Goal: Information Seeking & Learning: Learn about a topic

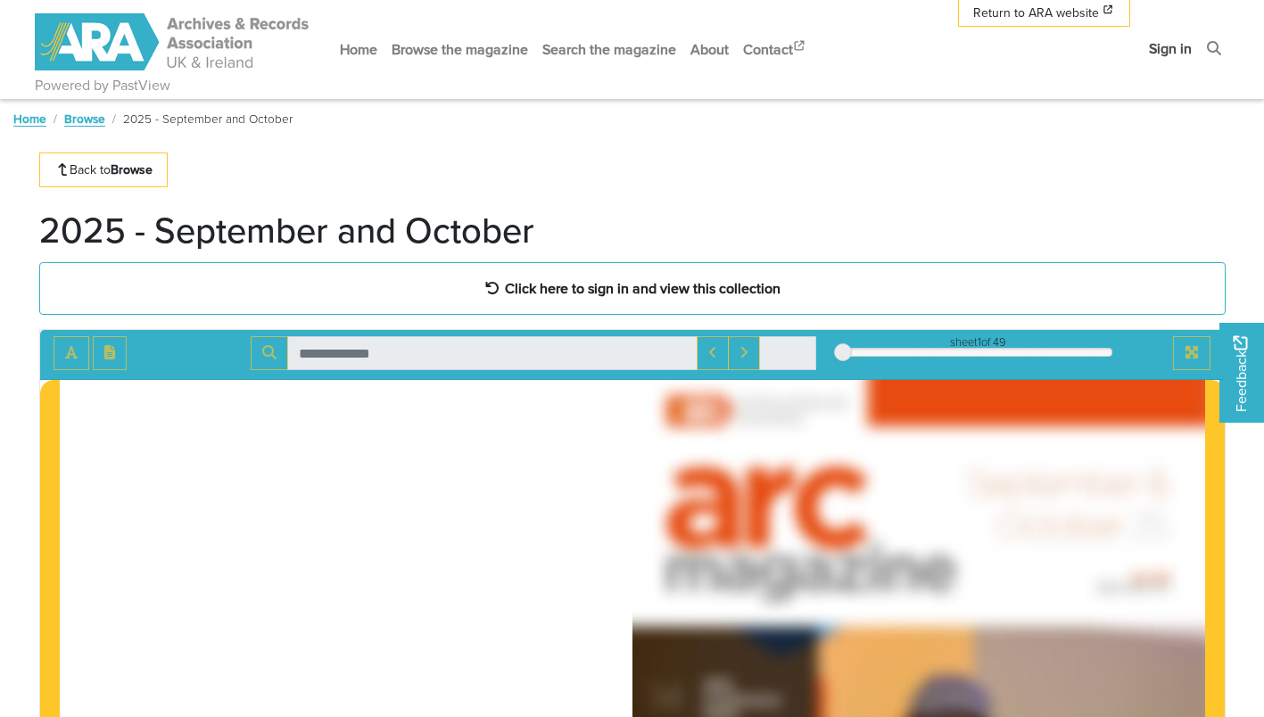
click at [1187, 57] on link "Sign in" at bounding box center [1170, 48] width 57 height 47
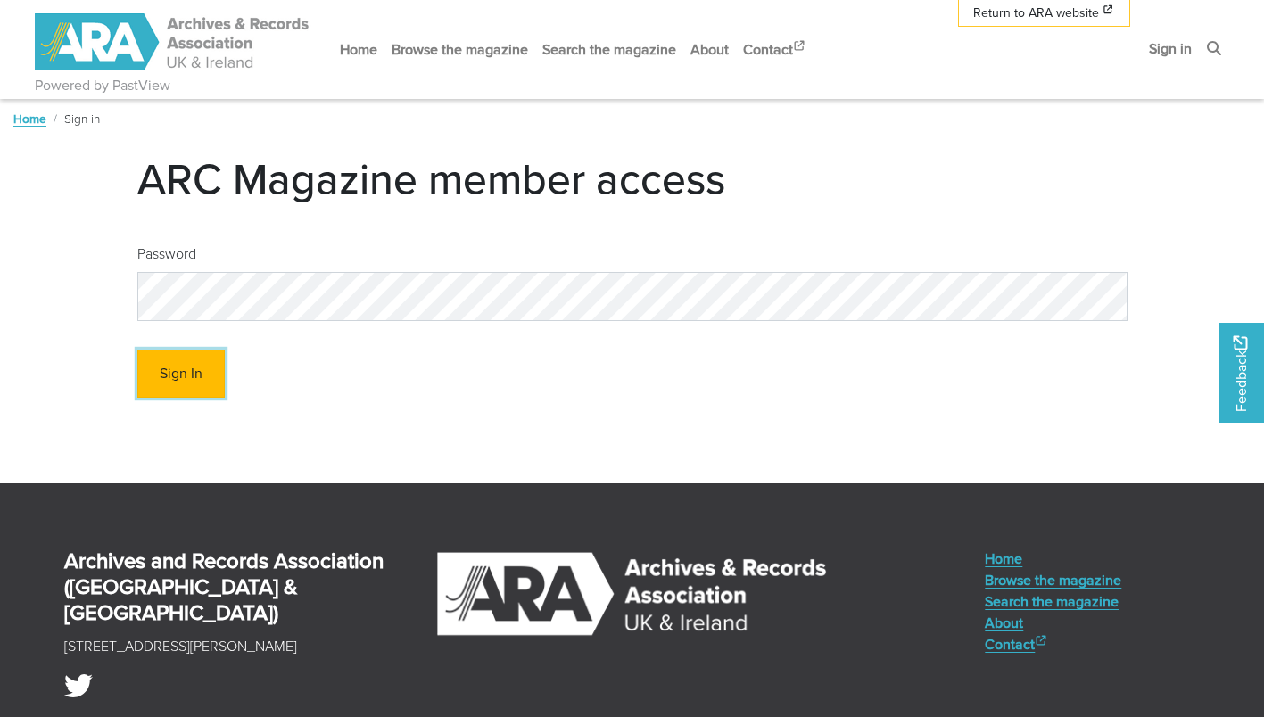
click at [145, 362] on button "Sign In" at bounding box center [180, 374] width 87 height 49
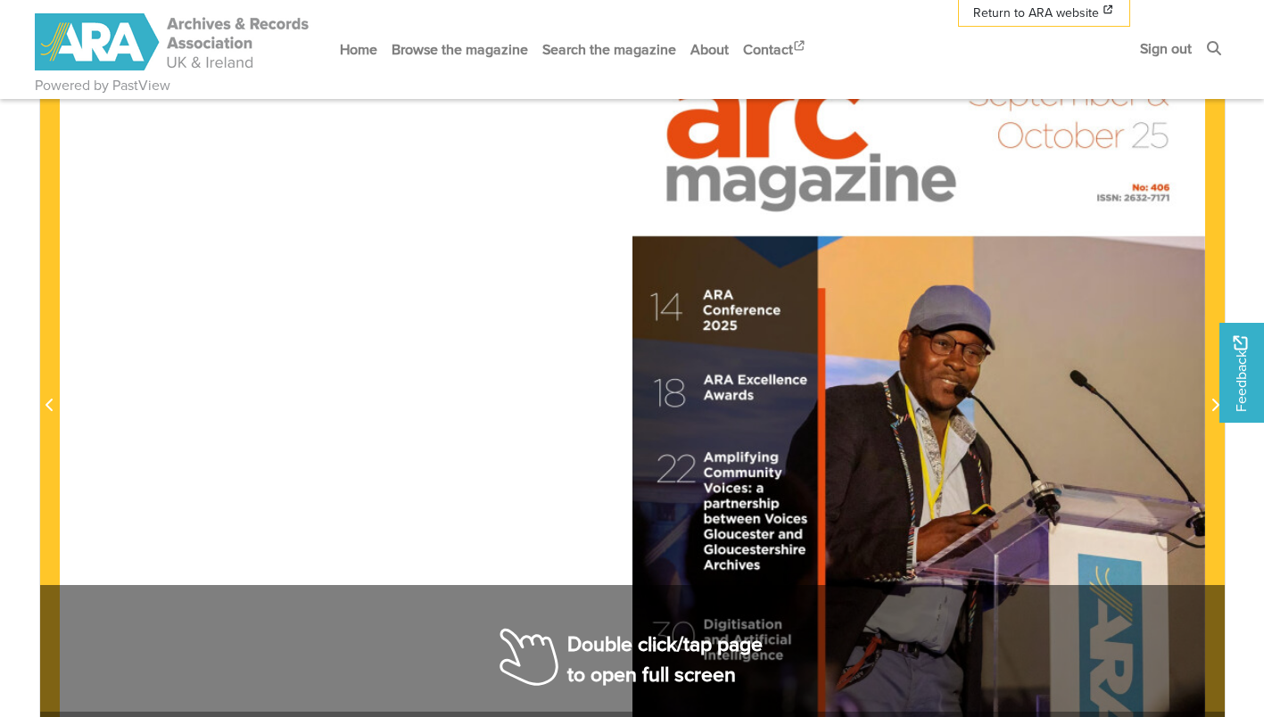
scroll to position [446, 0]
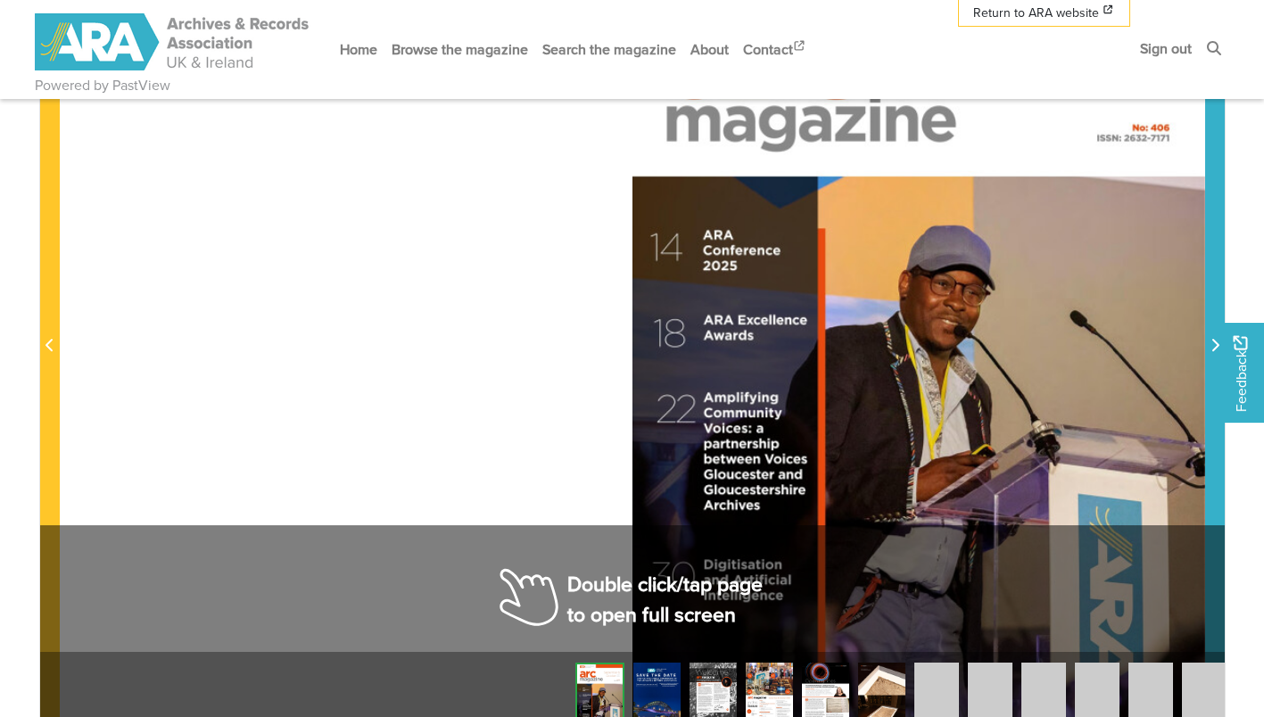
click at [1215, 361] on span "Next Page" at bounding box center [1215, 335] width 18 height 808
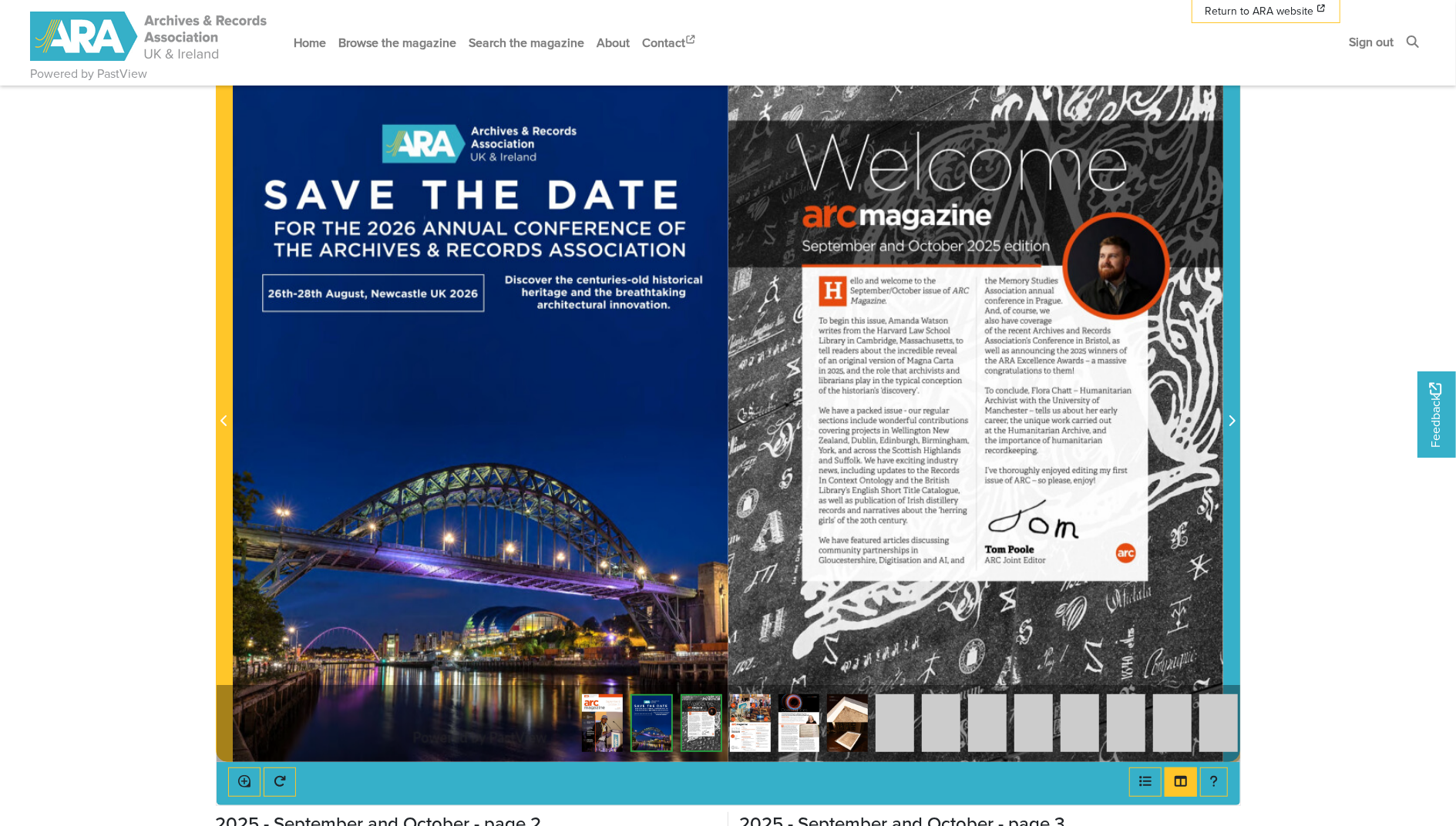
scroll to position [256, 0]
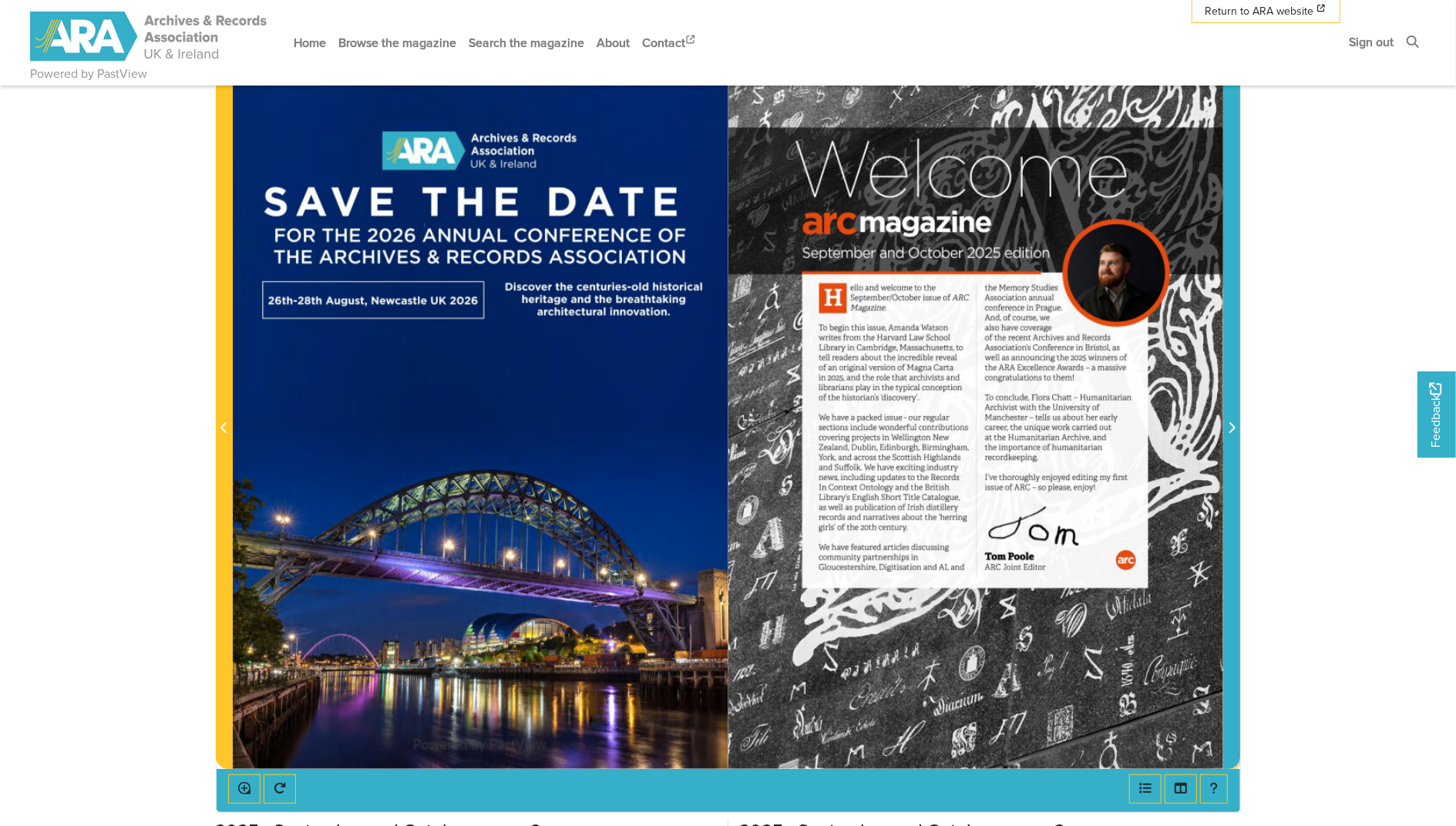
click at [1092, 421] on icon "Next Page" at bounding box center [1231, 427] width 8 height 12
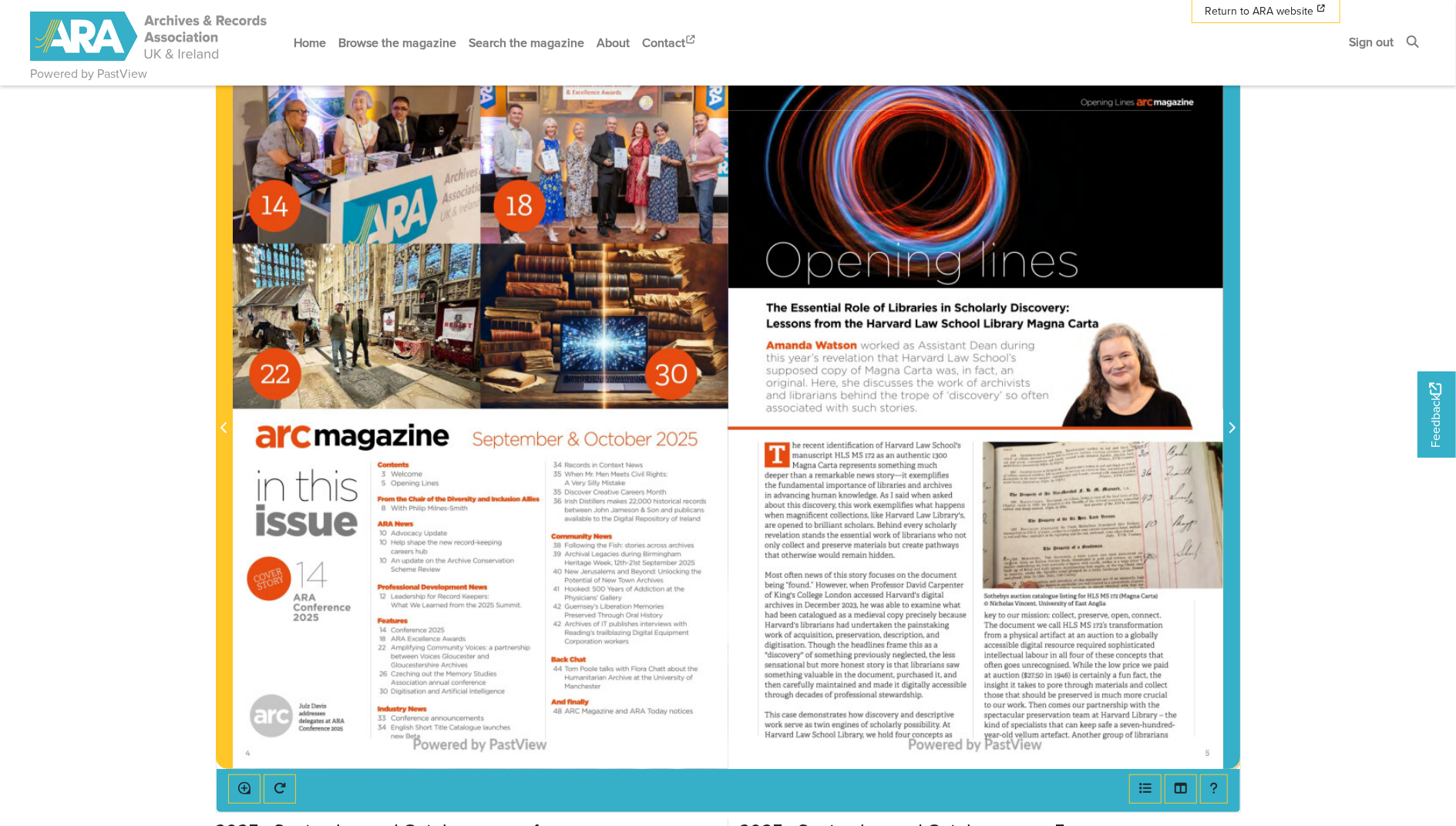
click at [1092, 421] on icon "Next Page" at bounding box center [1231, 427] width 8 height 12
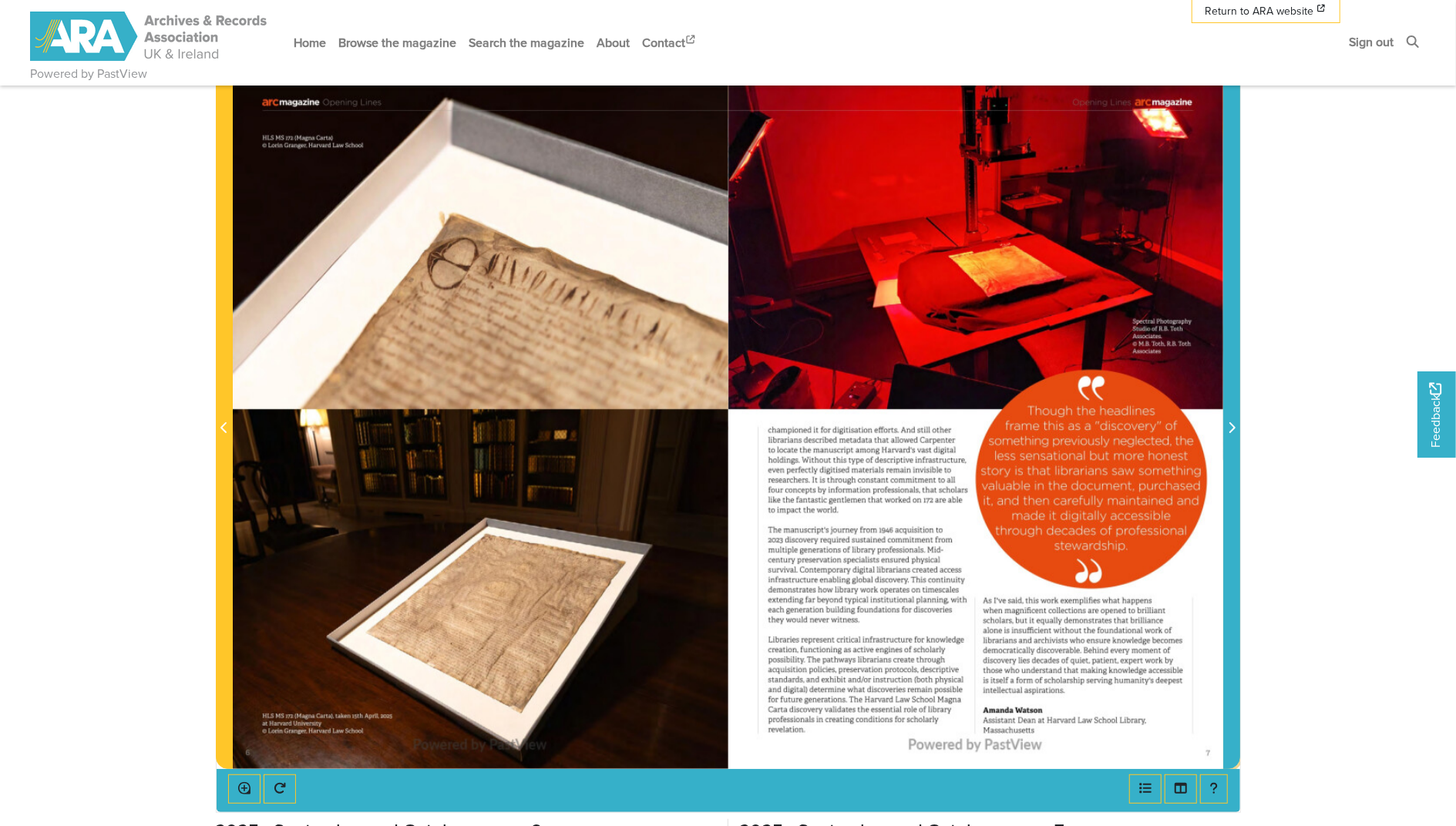
click at [1092, 421] on icon "Next Page" at bounding box center [1231, 427] width 8 height 12
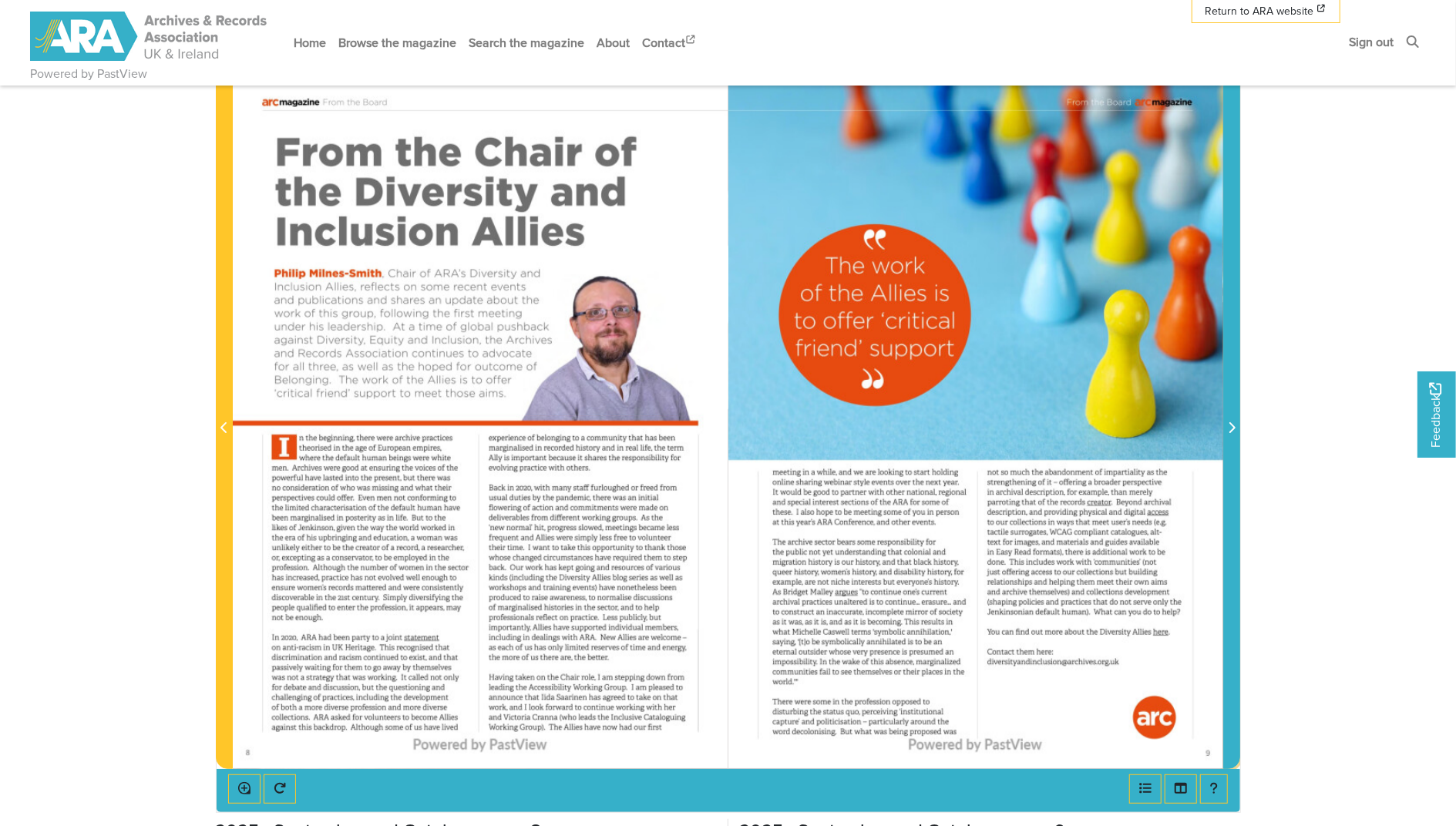
click at [1092, 421] on icon "Next Page" at bounding box center [1231, 427] width 8 height 12
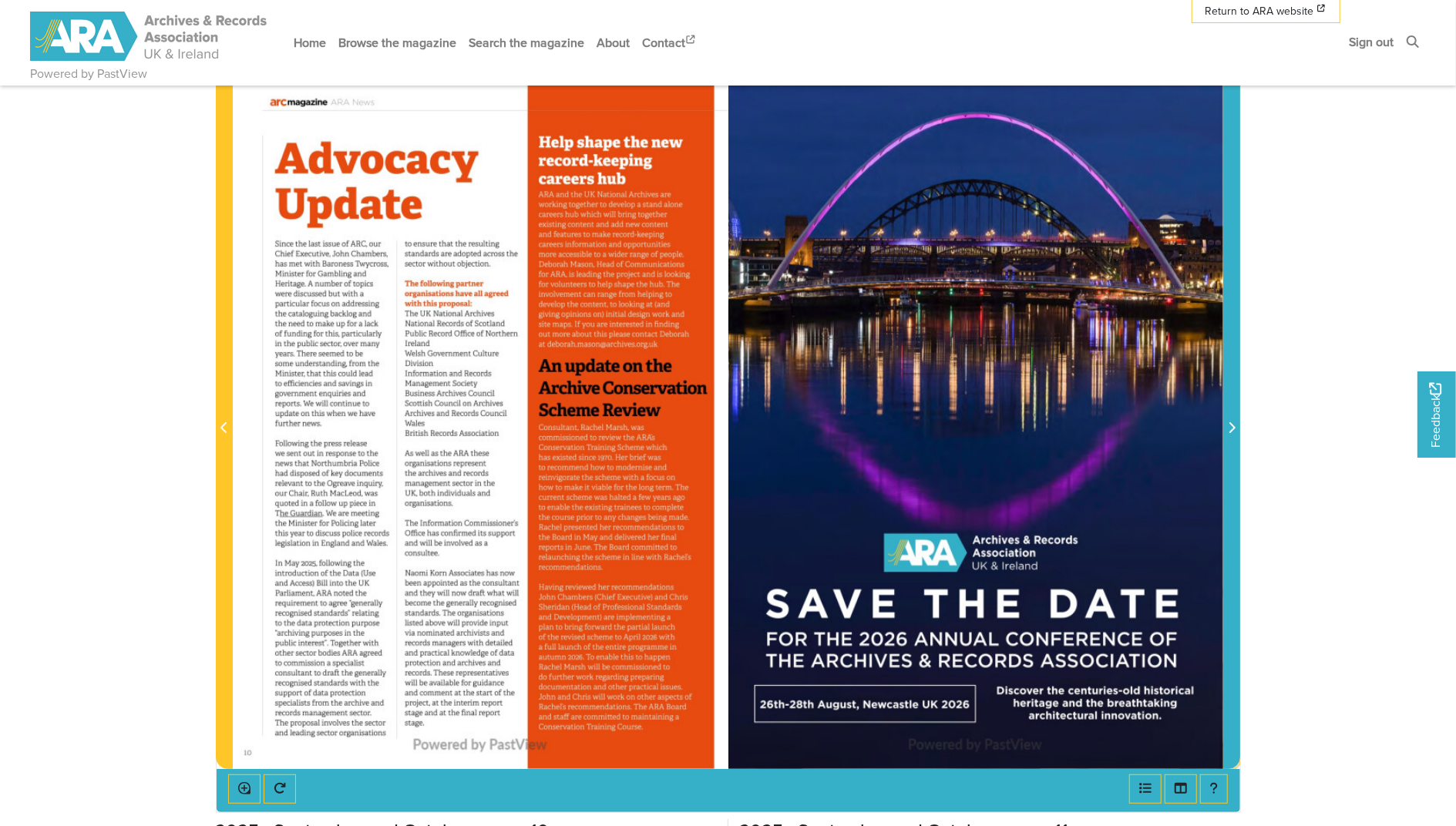
click at [1092, 421] on icon "Next Page" at bounding box center [1231, 427] width 8 height 12
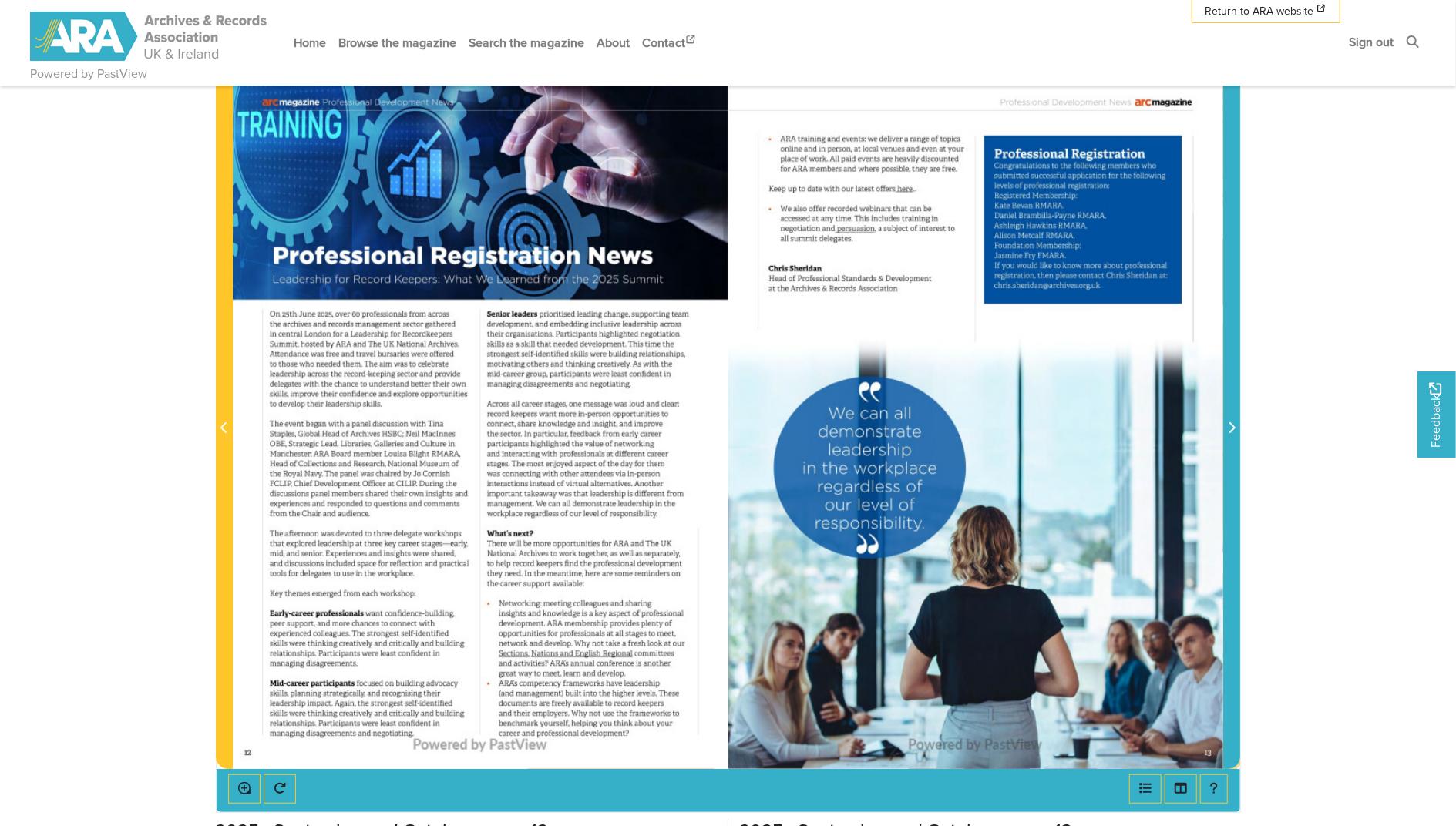
click at [1092, 421] on icon "Next Page" at bounding box center [1231, 427] width 8 height 12
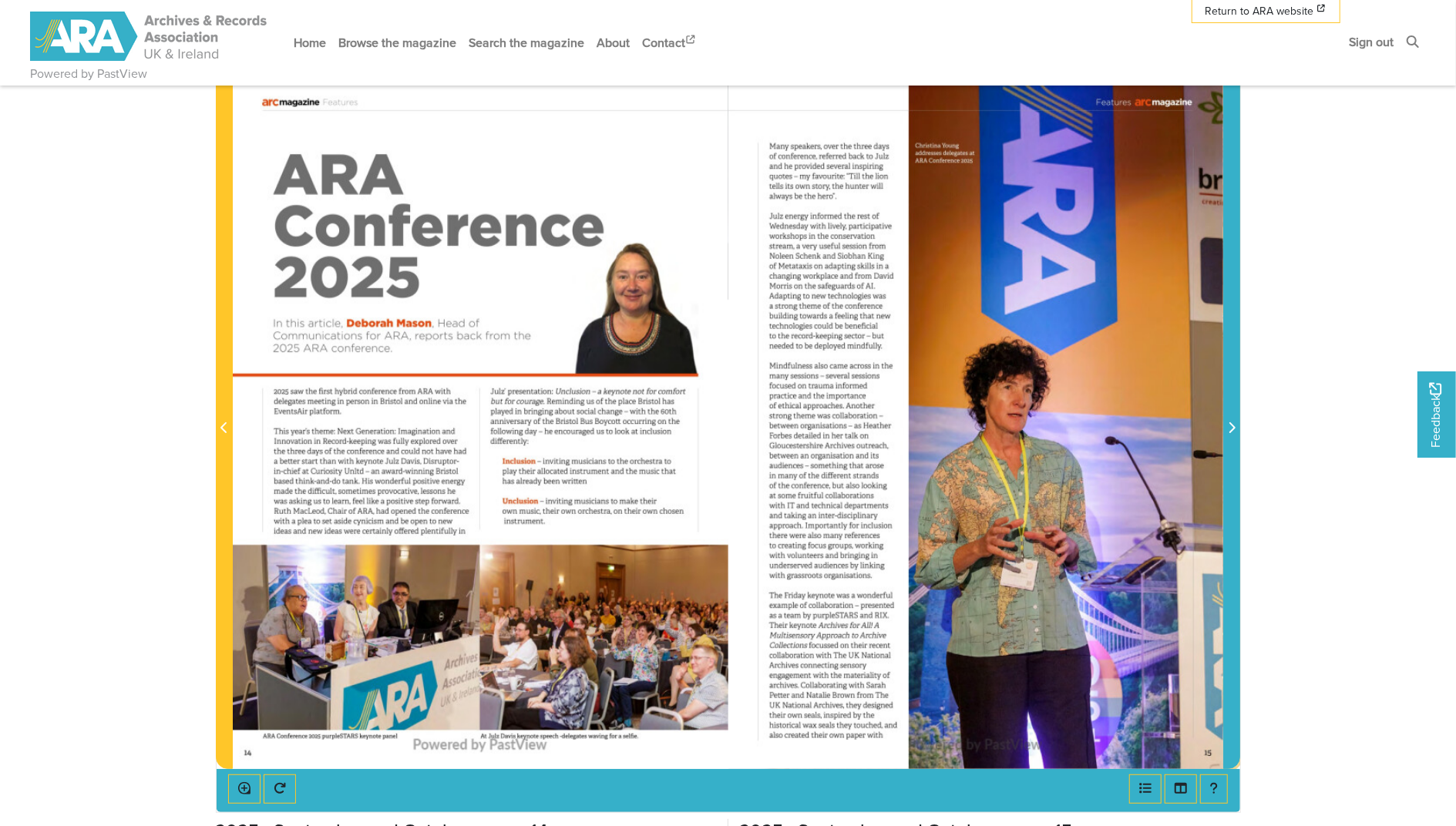
click at [1092, 427] on span "Next Page" at bounding box center [1231, 427] width 16 height 18
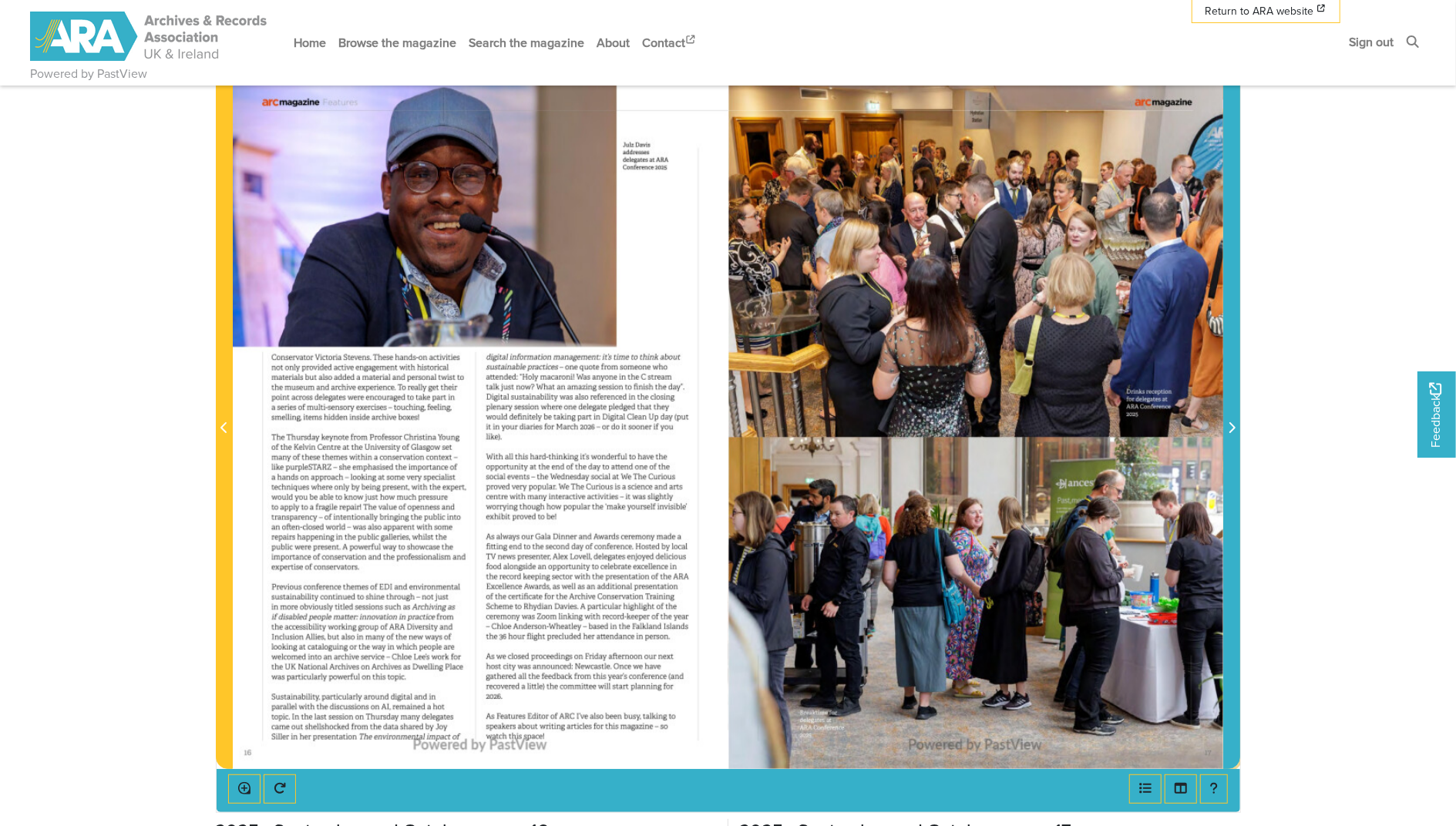
click at [1092, 426] on icon "Next Page" at bounding box center [1231, 427] width 8 height 12
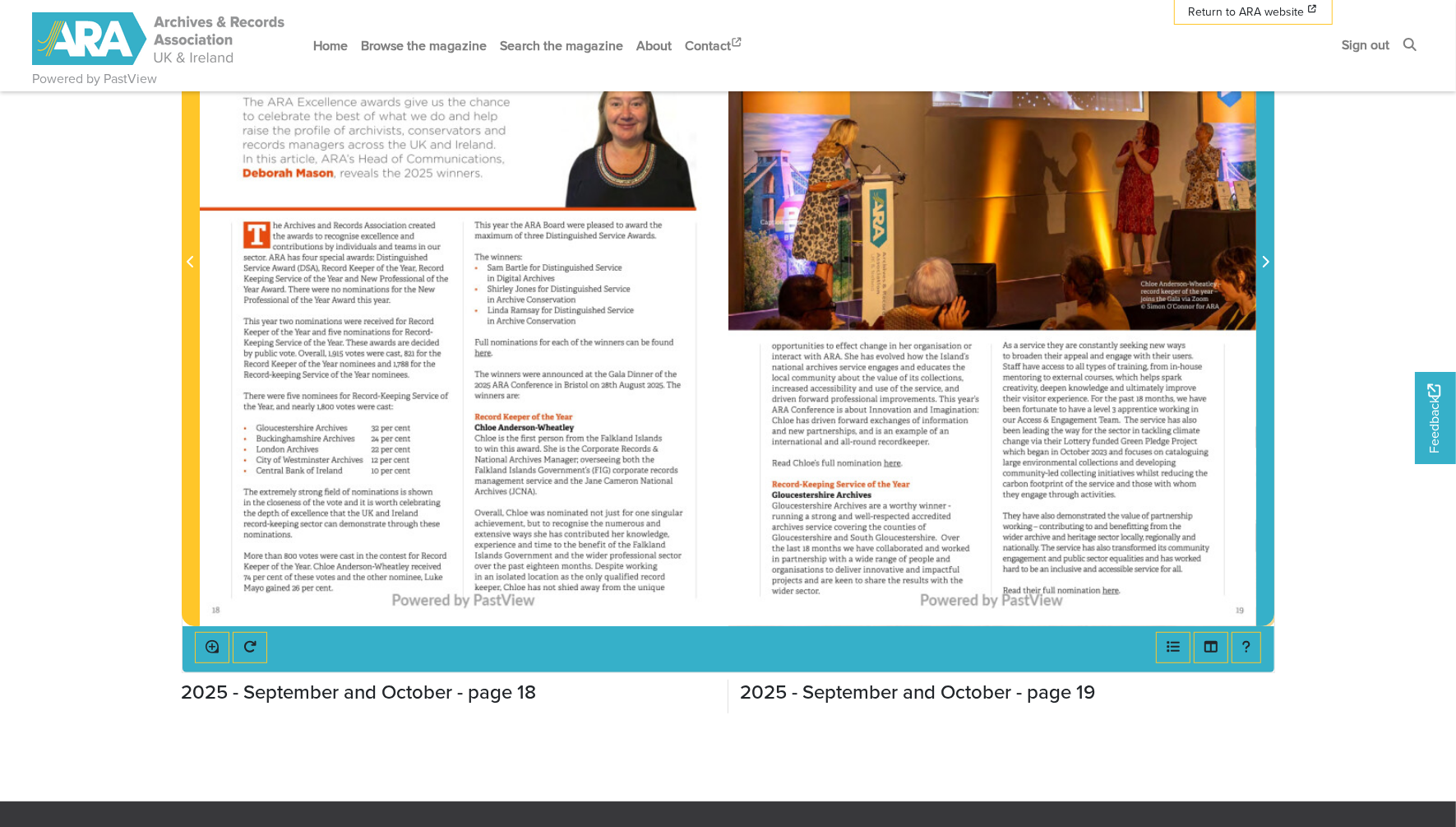
scroll to position [445, 0]
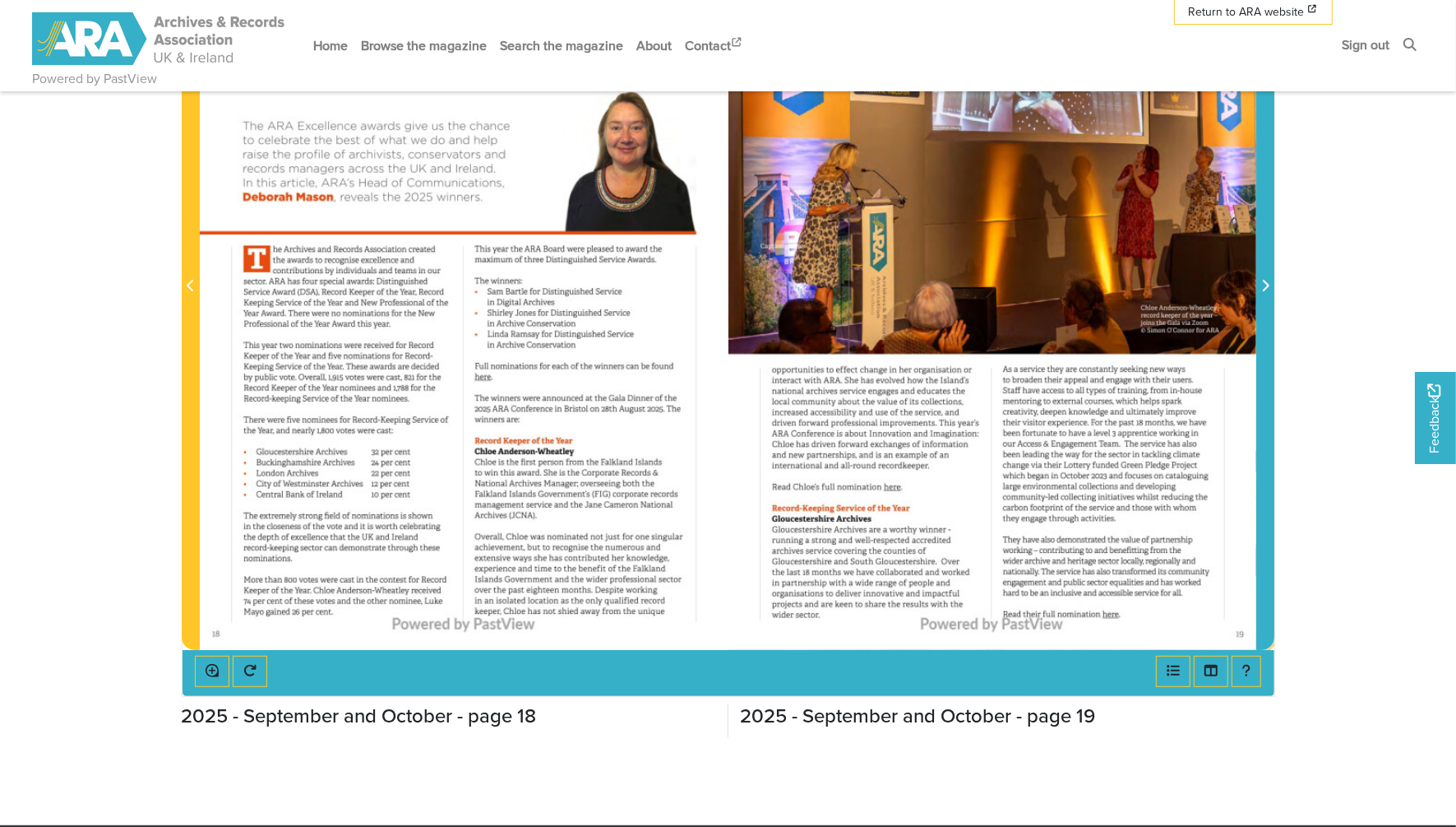
click at [1165, 322] on span "Next Page" at bounding box center [1265, 276] width 17 height 746
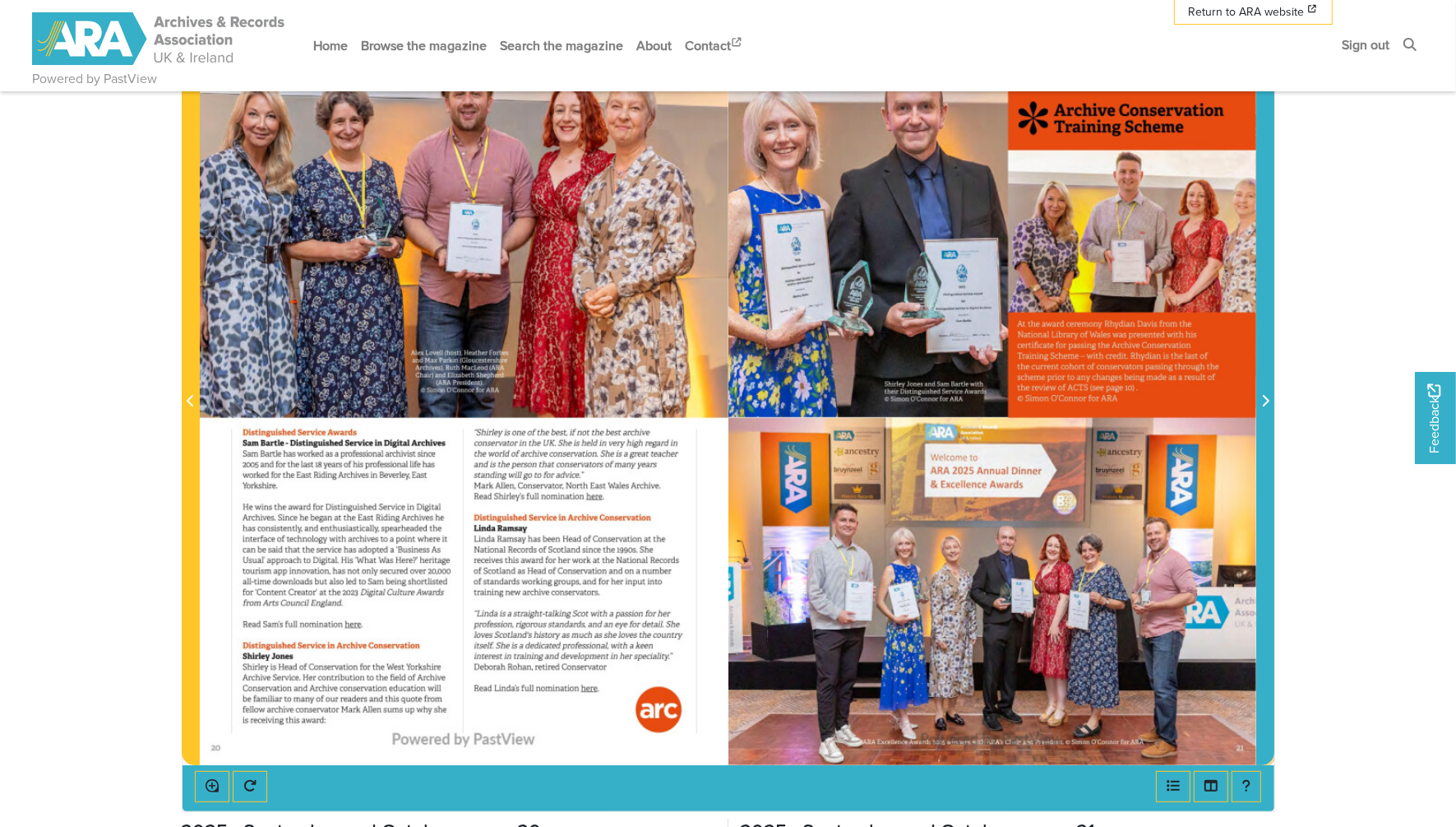
scroll to position [342, 0]
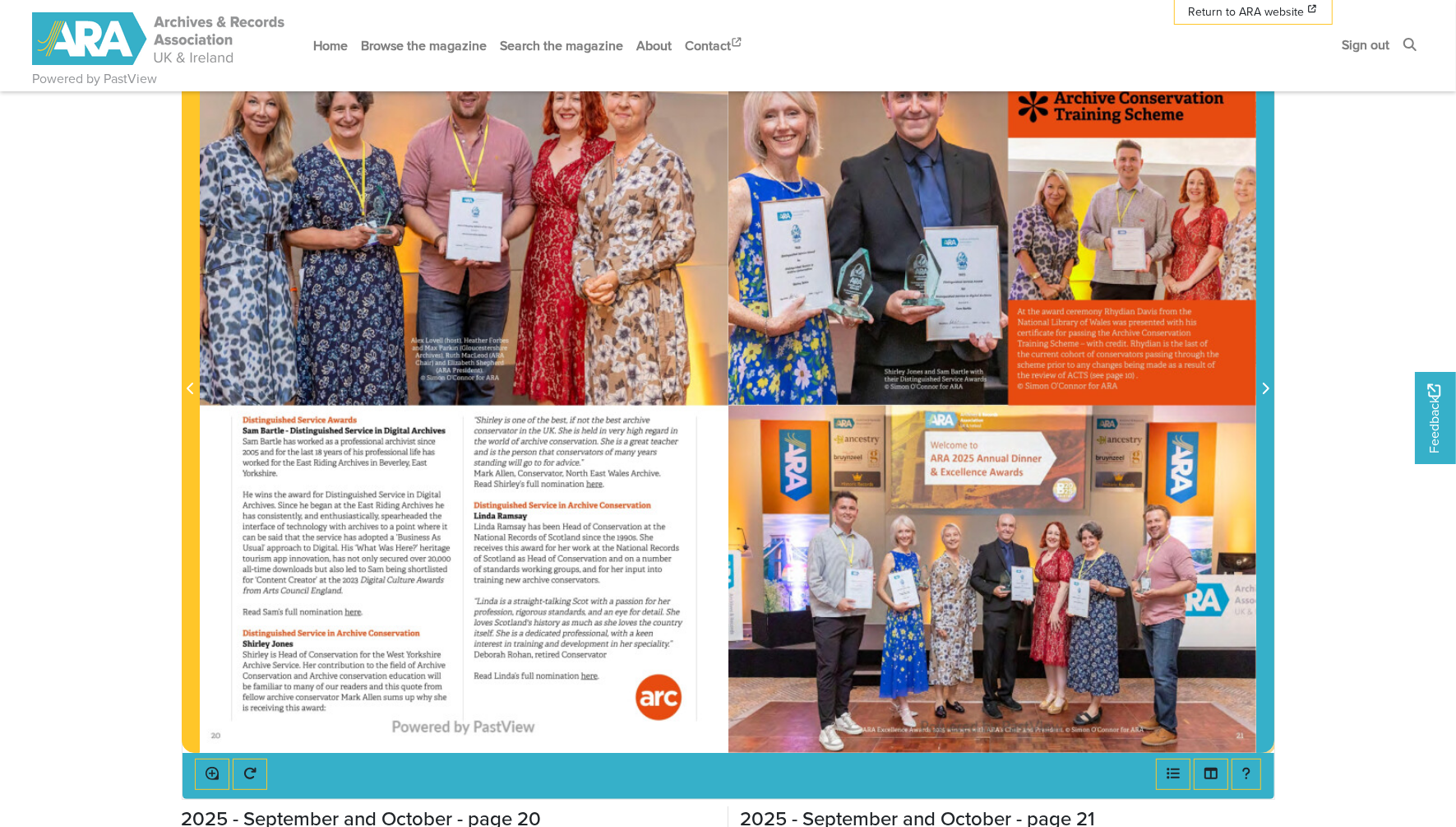
click at [1165, 390] on icon "Next Page" at bounding box center [1266, 388] width 6 height 11
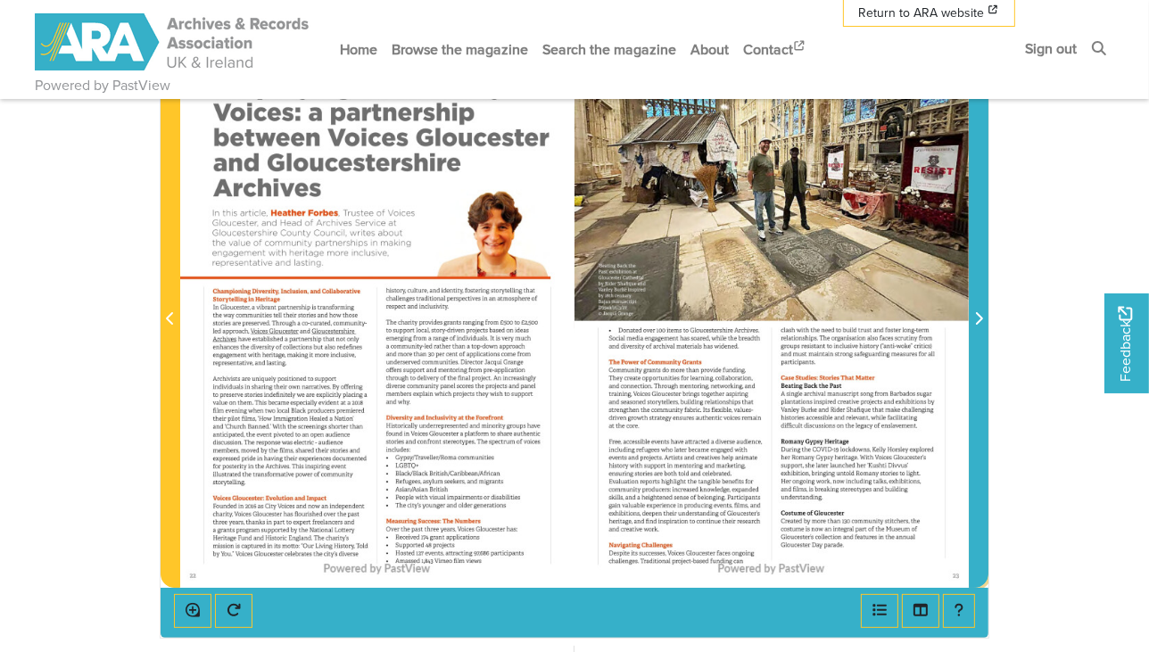
scroll to position [260, 0]
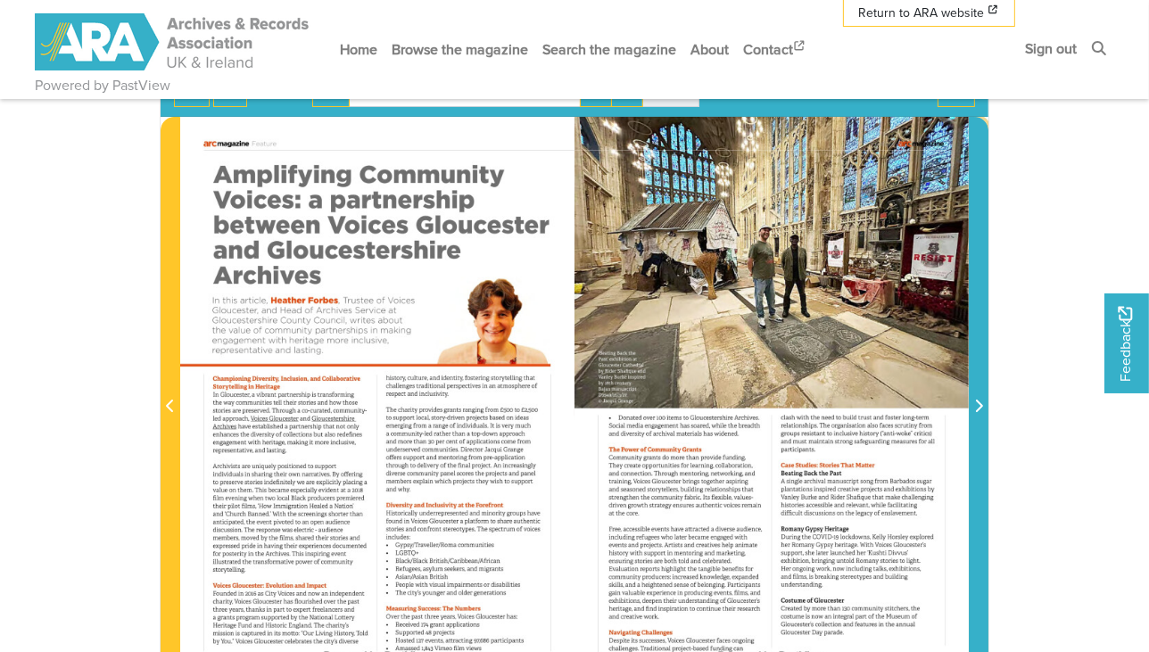
click at [980, 393] on span "Next Page" at bounding box center [979, 396] width 18 height 556
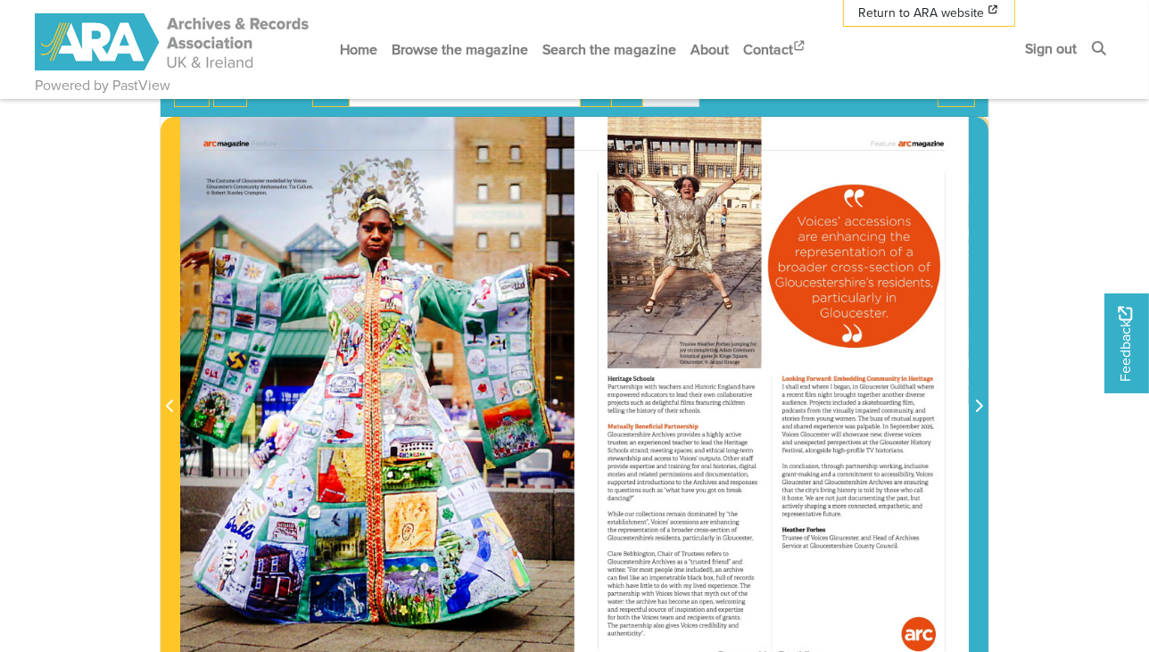
click at [980, 393] on span "Next Page" at bounding box center [979, 396] width 18 height 556
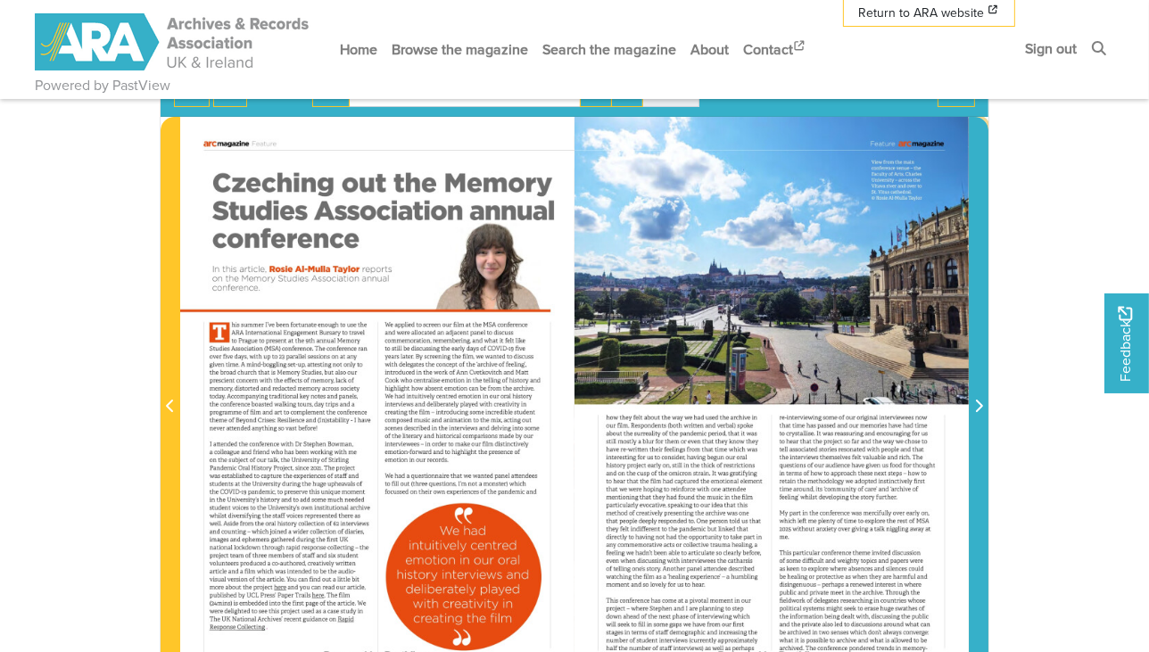
click at [980, 393] on span "Next Page" at bounding box center [979, 396] width 18 height 556
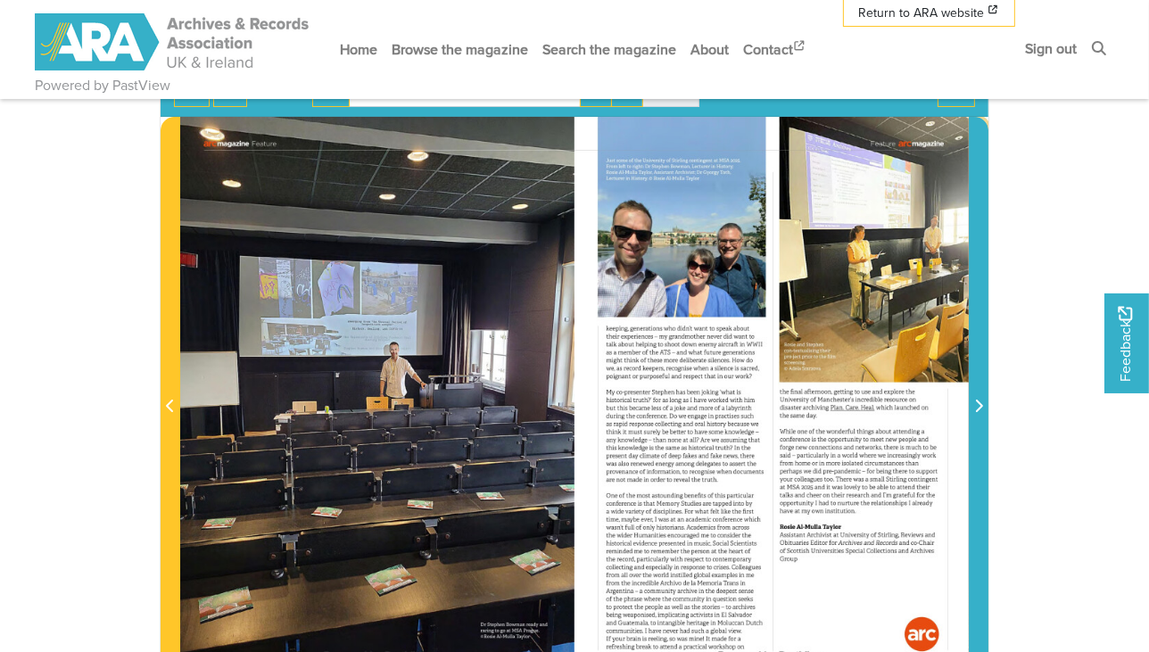
click at [980, 393] on span "Next Page" at bounding box center [979, 396] width 18 height 556
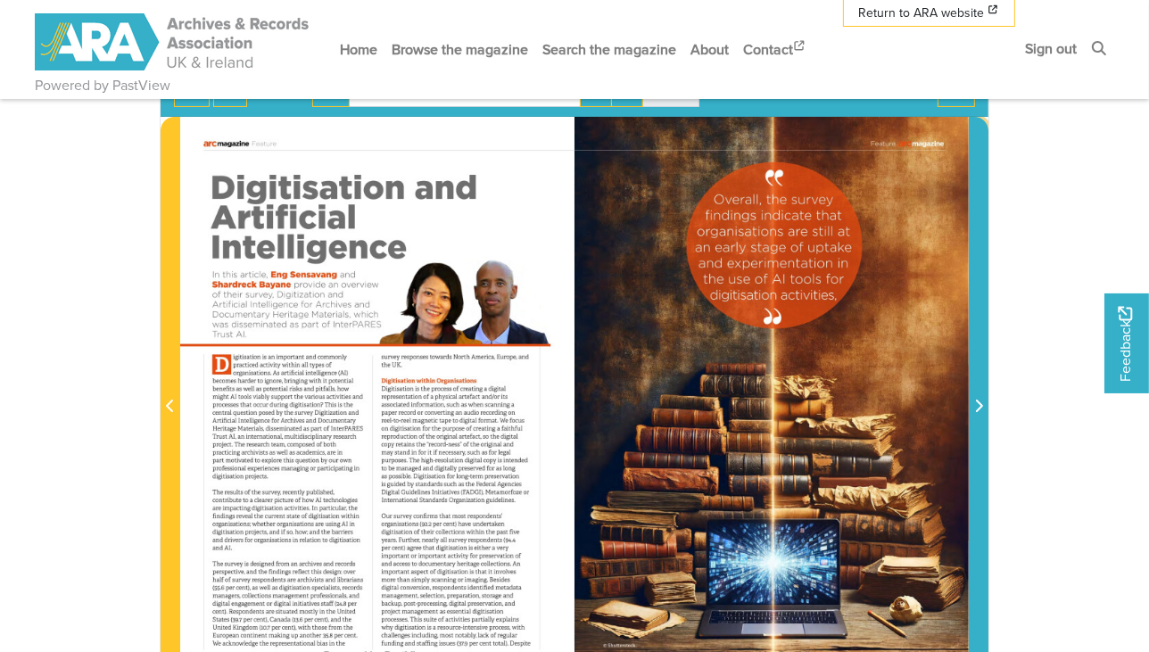
click at [980, 393] on span "Next Page" at bounding box center [979, 396] width 18 height 556
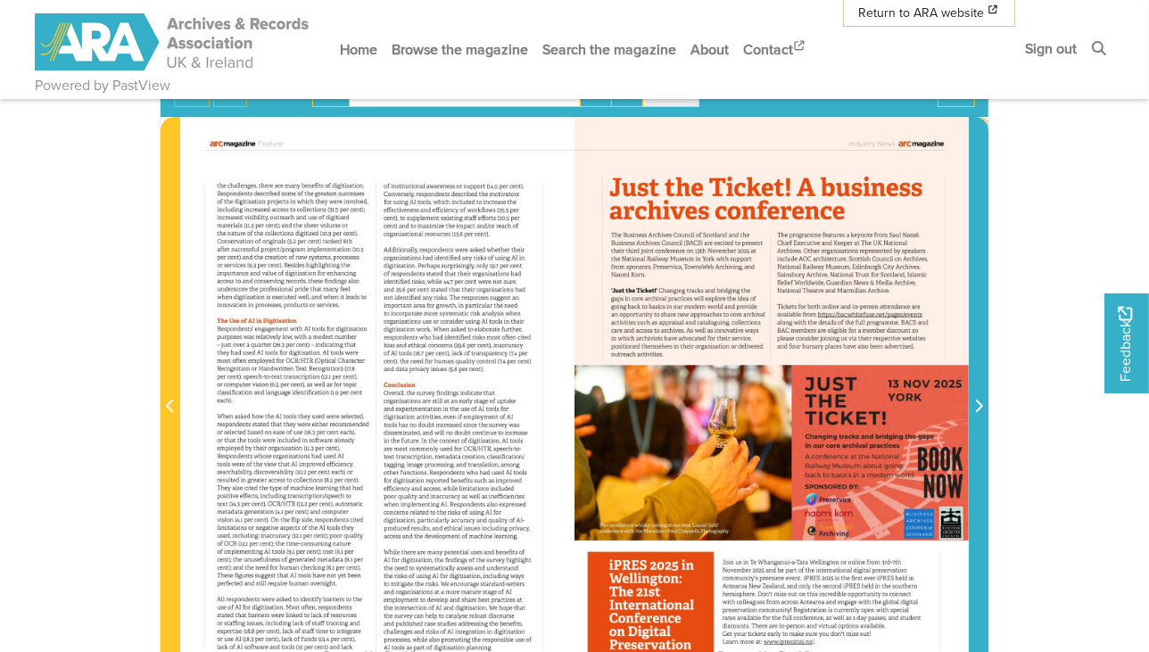
click at [980, 393] on span "Next Page" at bounding box center [979, 396] width 18 height 556
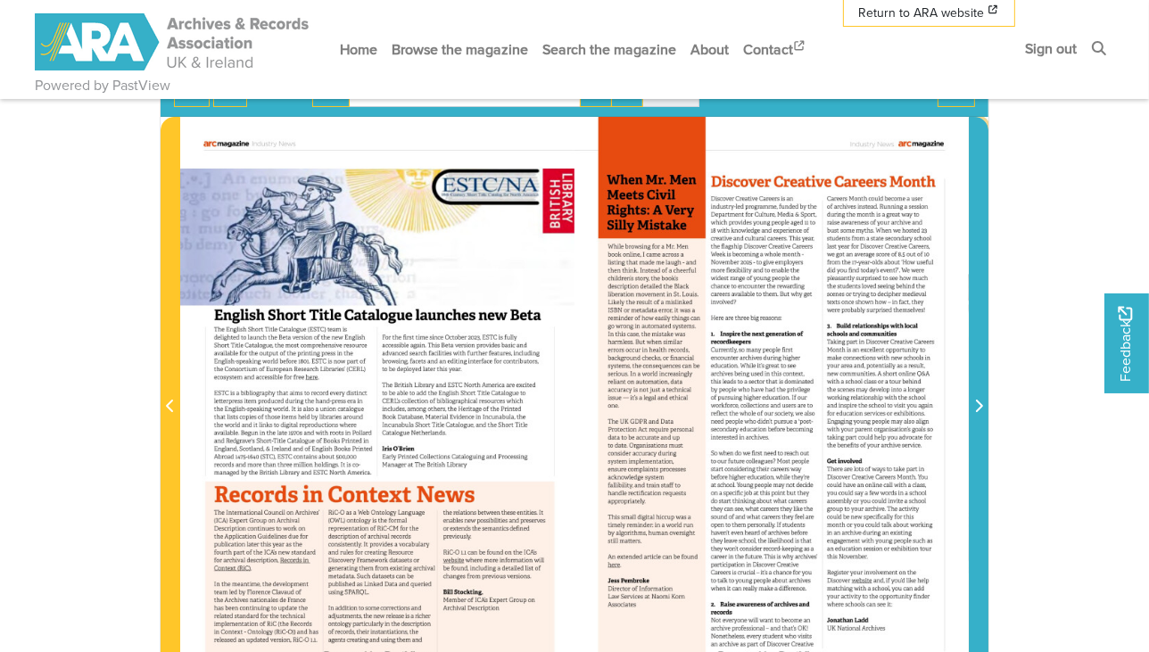
click at [980, 393] on span "Next Page" at bounding box center [979, 396] width 18 height 556
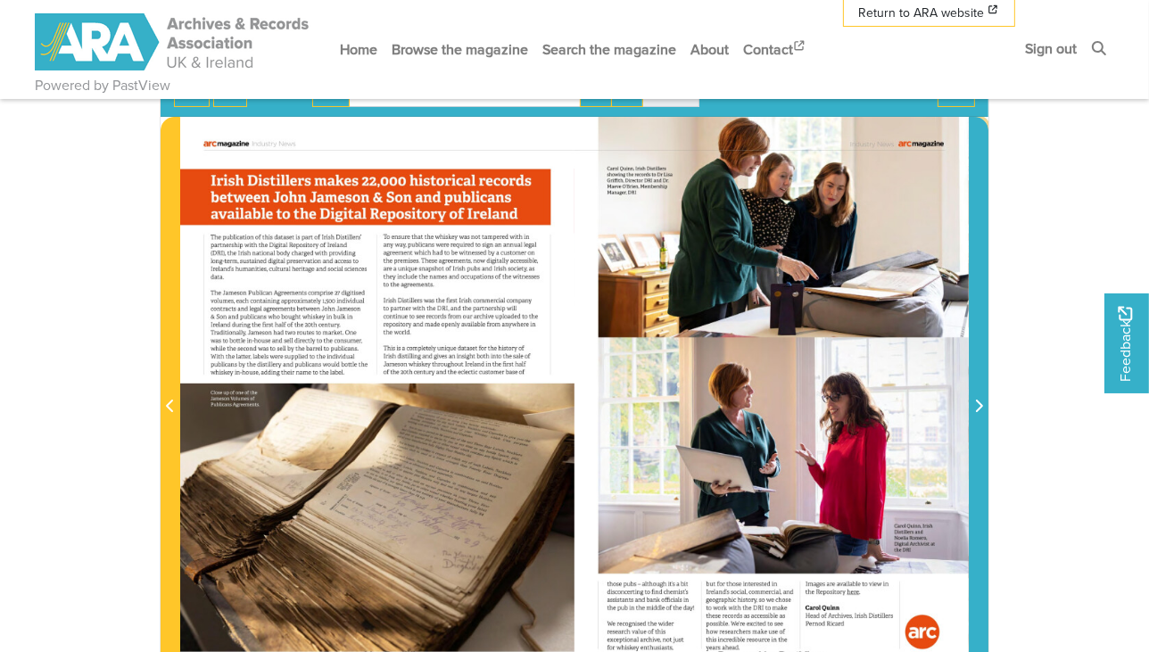
click at [980, 393] on span "Next Page" at bounding box center [979, 396] width 18 height 556
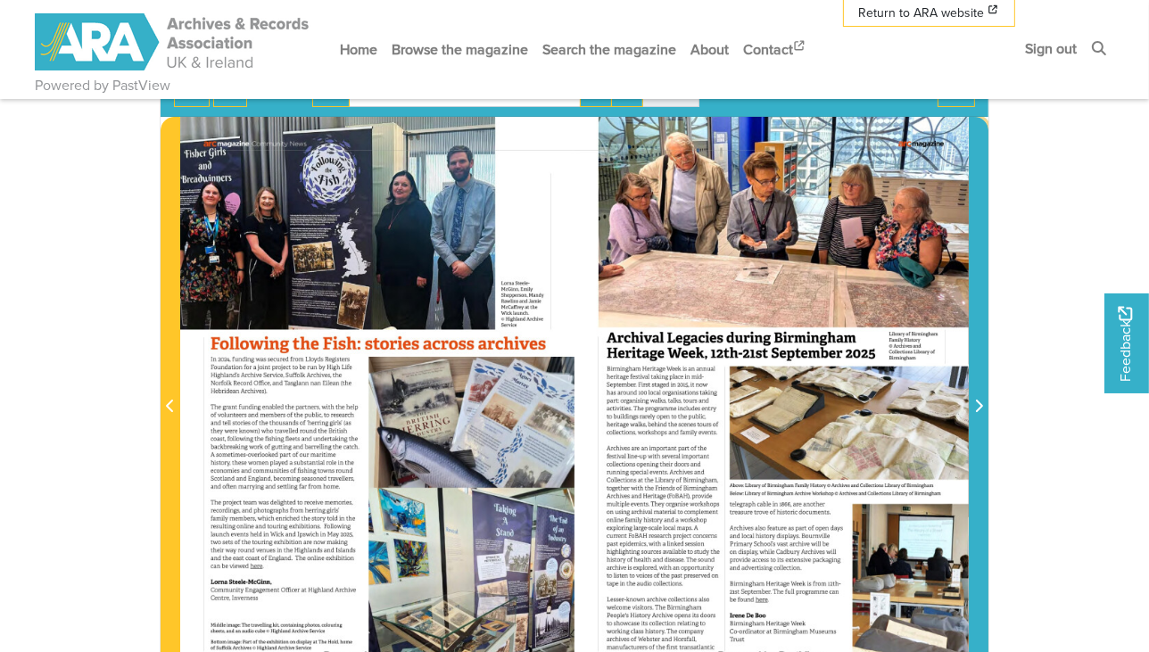
click at [980, 393] on span "Next Page" at bounding box center [979, 396] width 18 height 556
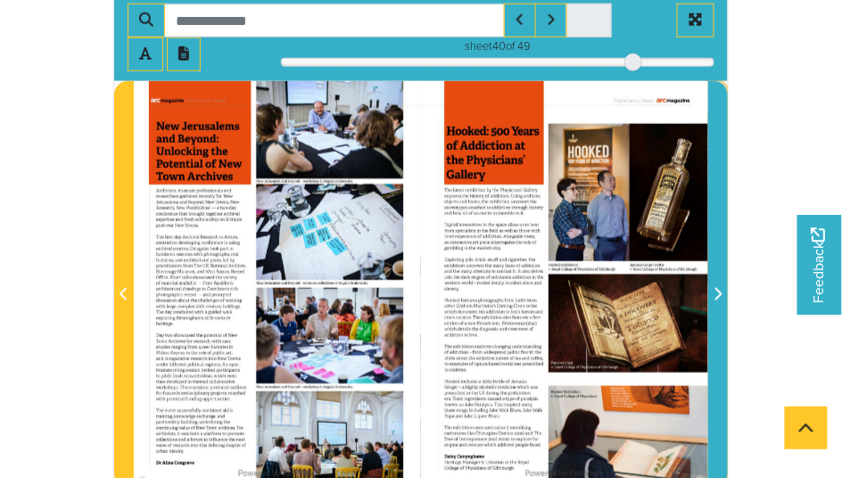
scroll to position [395, 0]
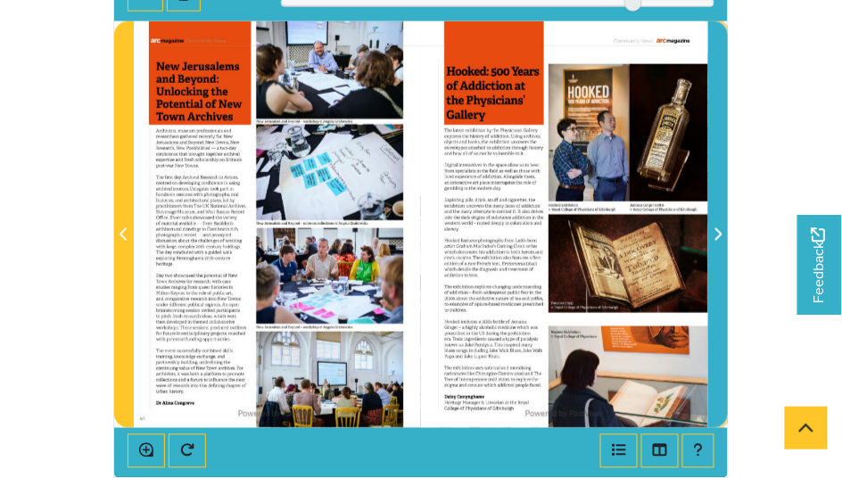
click at [725, 245] on span "Next Page" at bounding box center [718, 235] width 18 height 21
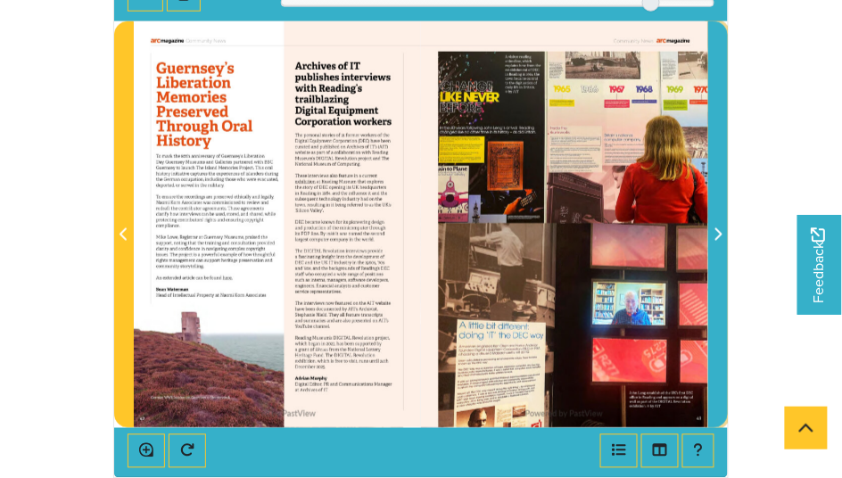
click at [725, 245] on span "Next Page" at bounding box center [718, 235] width 18 height 21
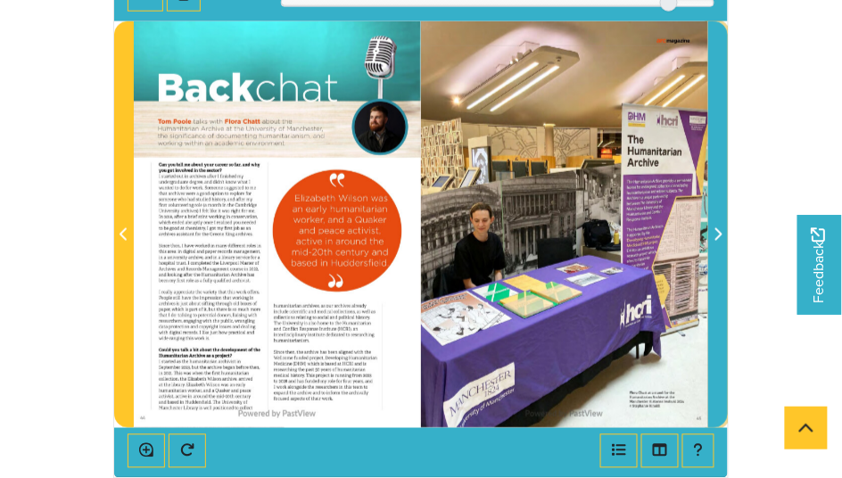
click at [725, 245] on span "Next Page" at bounding box center [718, 235] width 18 height 21
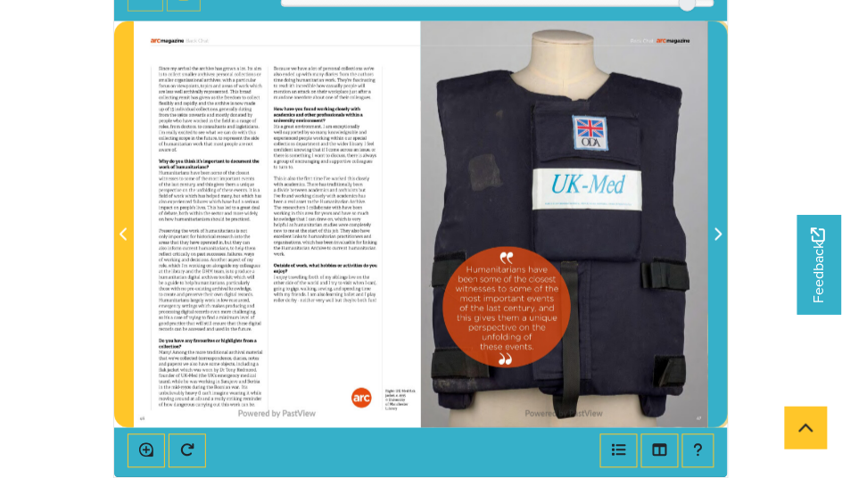
click at [725, 245] on span "Next Page" at bounding box center [718, 235] width 18 height 21
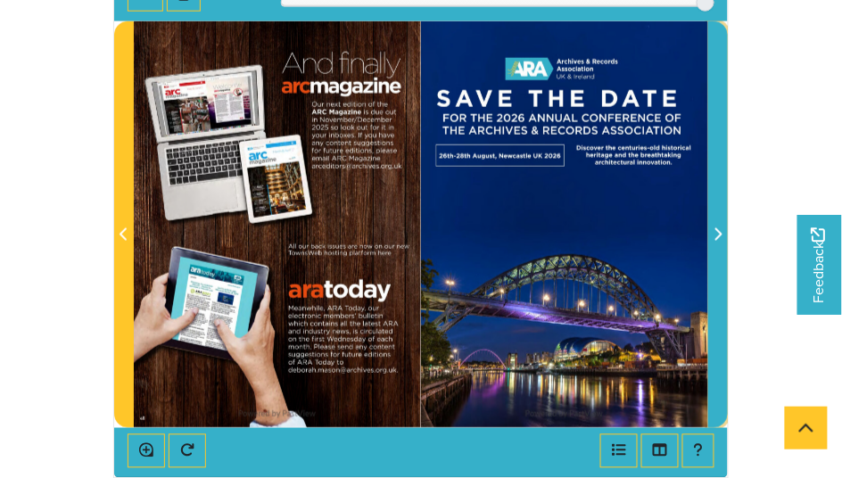
click at [725, 245] on span "Next Page" at bounding box center [718, 235] width 18 height 21
click at [723, 245] on span "Next Page" at bounding box center [718, 235] width 18 height 21
